Goal: Task Accomplishment & Management: Use online tool/utility

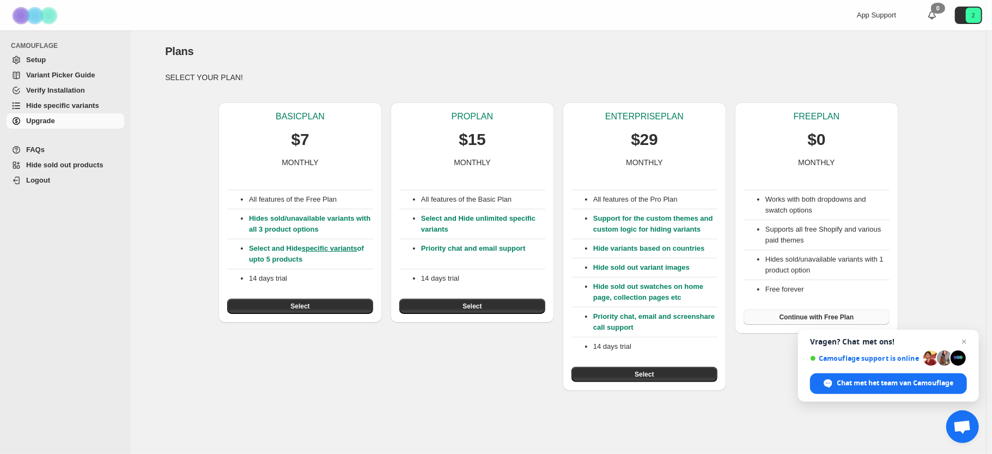
click at [813, 313] on span "Continue with Free Plan" at bounding box center [817, 317] width 75 height 9
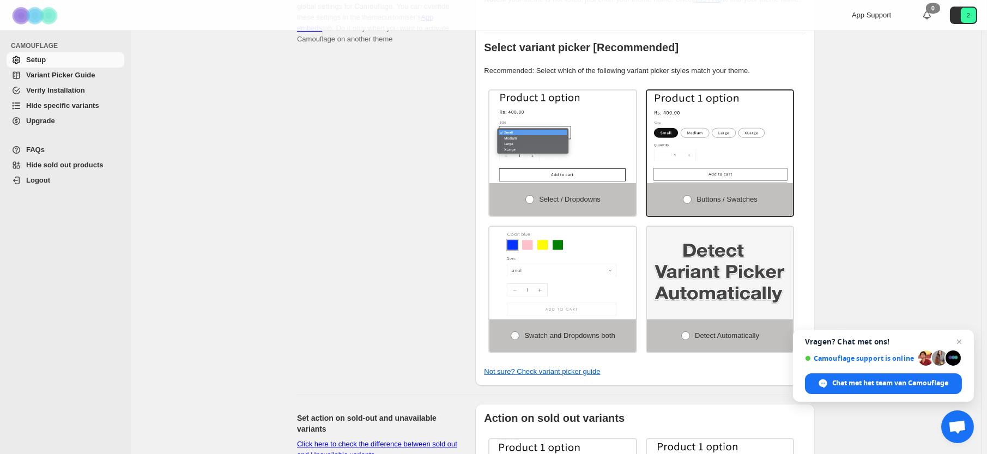
scroll to position [381, 0]
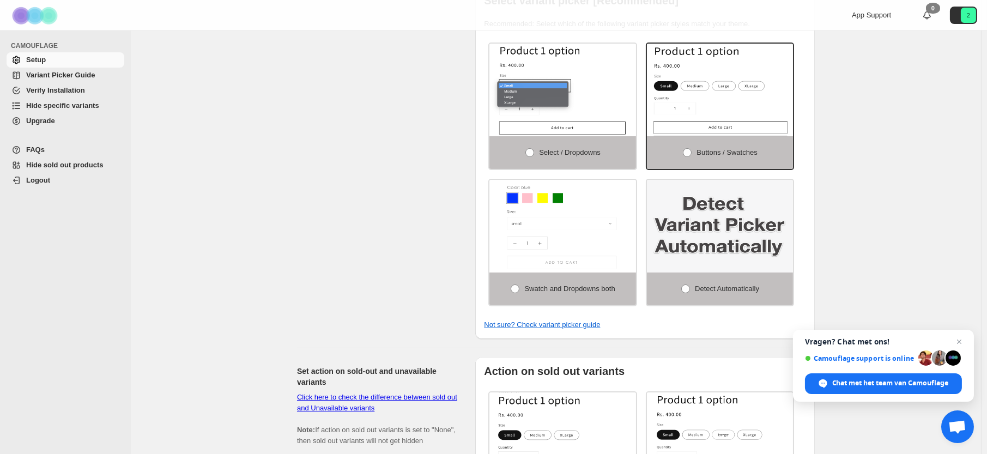
click at [763, 256] on img at bounding box center [720, 226] width 147 height 93
click at [687, 293] on span at bounding box center [685, 288] width 9 height 9
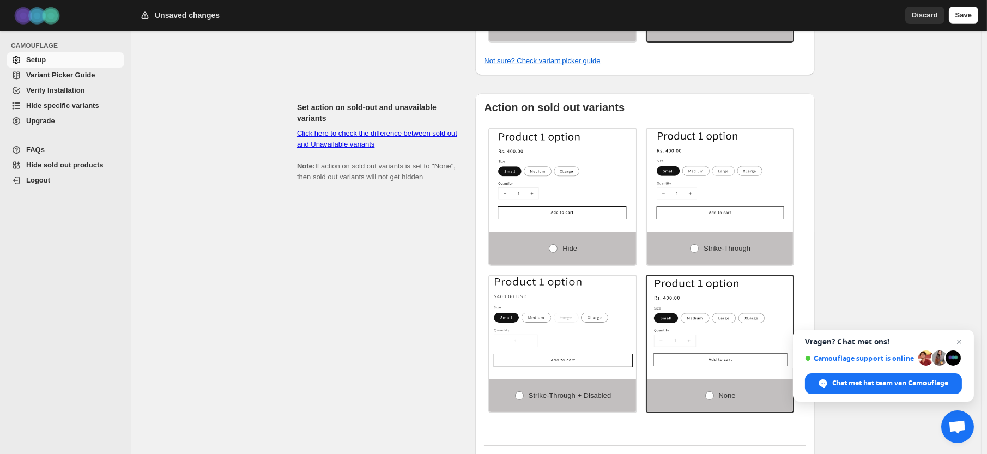
scroll to position [654, 0]
